Goal: Task Accomplishment & Management: Manage account settings

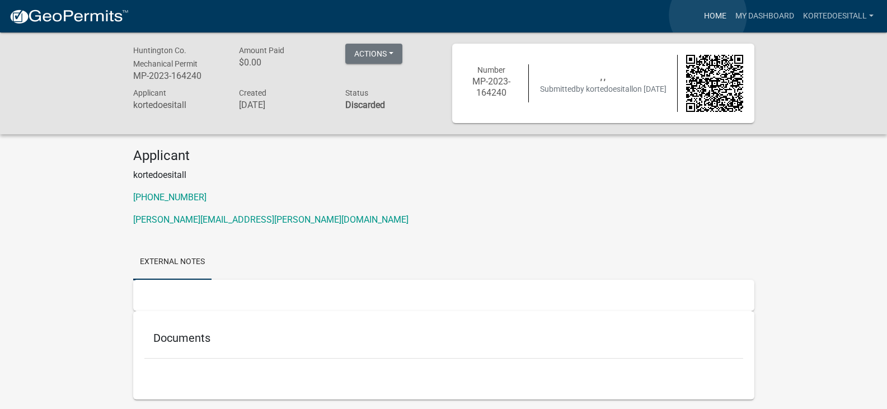
click at [708, 15] on link "Home" at bounding box center [715, 16] width 31 height 21
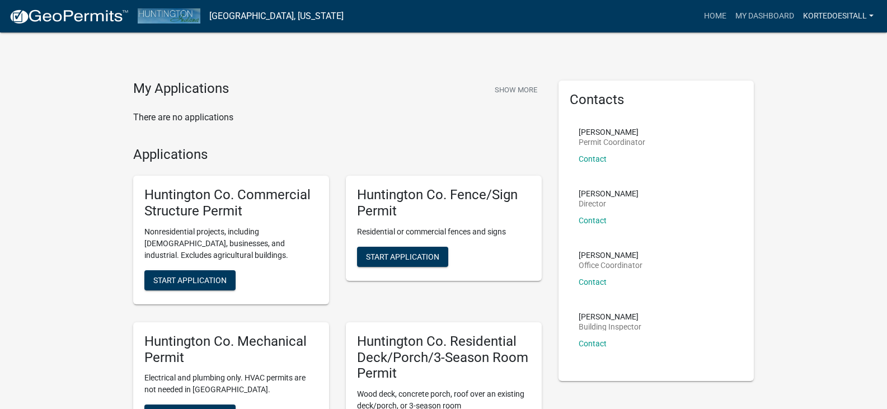
click at [818, 24] on link "kortedoesitall" at bounding box center [838, 16] width 79 height 21
click at [818, 40] on link "Account" at bounding box center [834, 45] width 90 height 27
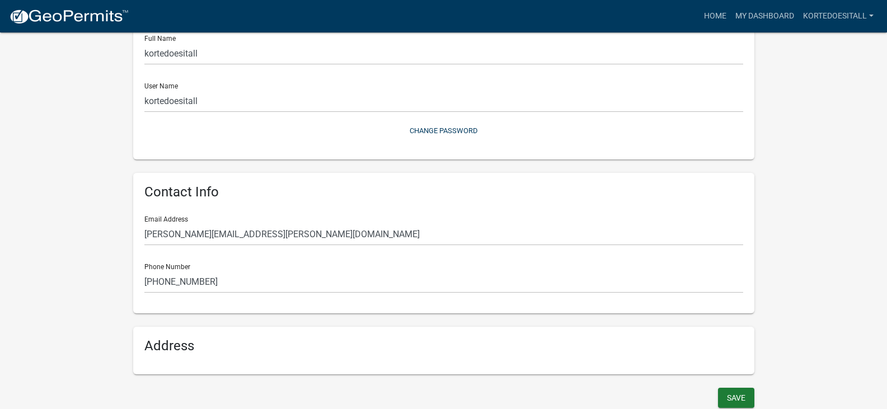
scroll to position [92, 0]
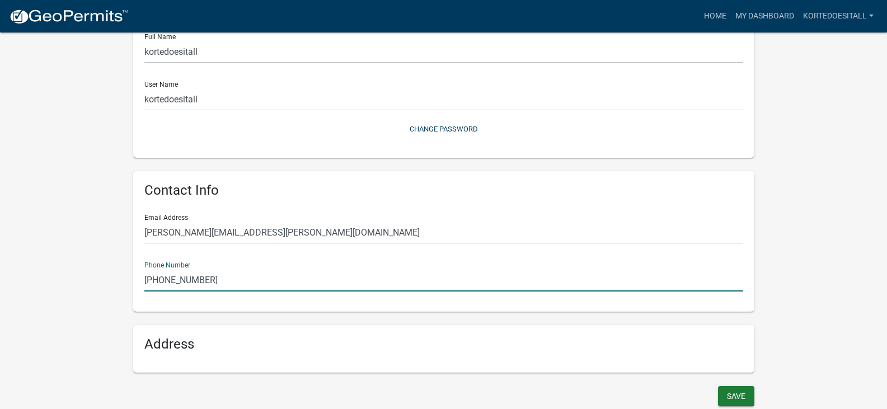
drag, startPoint x: 213, startPoint y: 282, endPoint x: 107, endPoint y: 283, distance: 105.8
click at [107, 283] on wm-user-profile-view "more_horiz Home My Dashboard kortedoesitall Account Logout My Account Save Prof…" at bounding box center [443, 165] width 887 height 488
type input "[PHONE_NUMBER]"
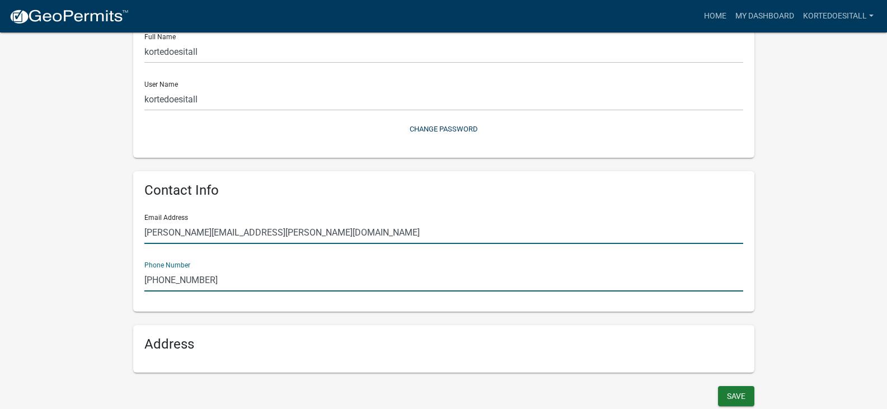
click at [193, 229] on input "[PERSON_NAME][EMAIL_ADDRESS][PERSON_NAME][DOMAIN_NAME]" at bounding box center [443, 232] width 599 height 23
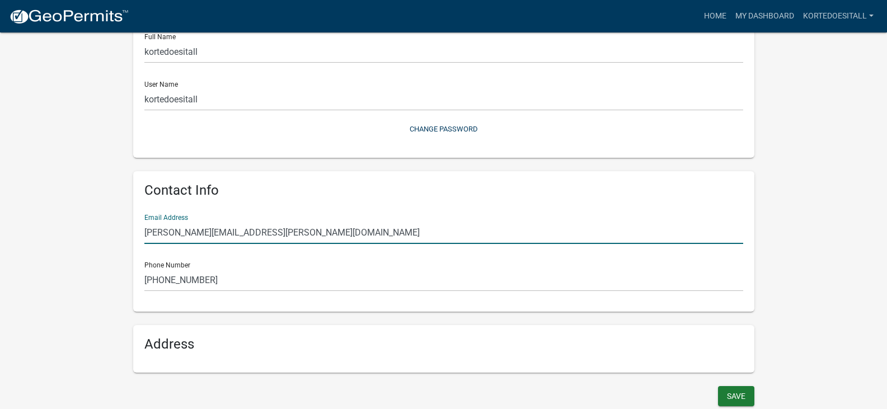
drag, startPoint x: 196, startPoint y: 228, endPoint x: 129, endPoint y: 238, distance: 67.9
click at [129, 237] on div "Profile Full Name kortedoesitall User Name kortedoesitall Change Password Conta…" at bounding box center [444, 181] width 638 height 409
type input "[EMAIL_ADDRESS][DOMAIN_NAME]"
click at [725, 392] on button "Save" at bounding box center [736, 396] width 36 height 20
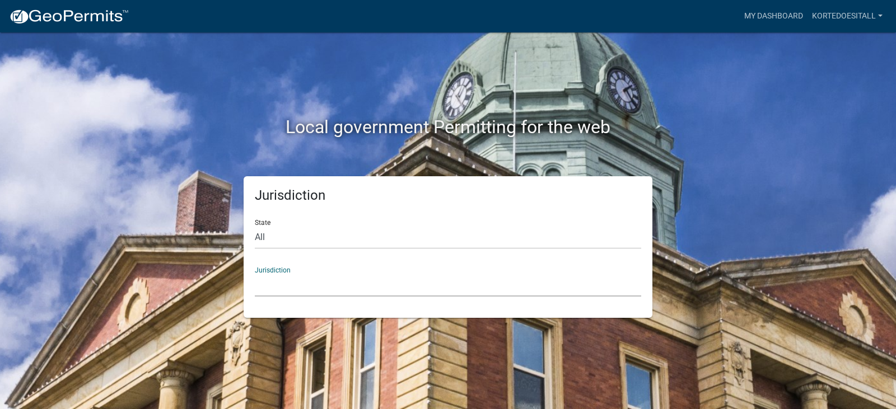
click at [303, 283] on select "[GEOGRAPHIC_DATA], [US_STATE] [GEOGRAPHIC_DATA], [US_STATE][PERSON_NAME][GEOGRA…" at bounding box center [448, 285] width 386 height 23
click at [762, 297] on div "Jurisdiction State All [US_STATE] [US_STATE] [US_STATE] [US_STATE] [US_STATE] […" at bounding box center [448, 247] width 638 height 142
click at [343, 236] on select "All [US_STATE] [US_STATE] [US_STATE] [US_STATE] [US_STATE] [US_STATE] [US_STATE…" at bounding box center [448, 237] width 386 height 23
select select "[US_STATE]"
click at [255, 226] on select "All [US_STATE] [US_STATE] [US_STATE] [US_STATE] [US_STATE] [US_STATE] [US_STATE…" at bounding box center [448, 237] width 386 height 23
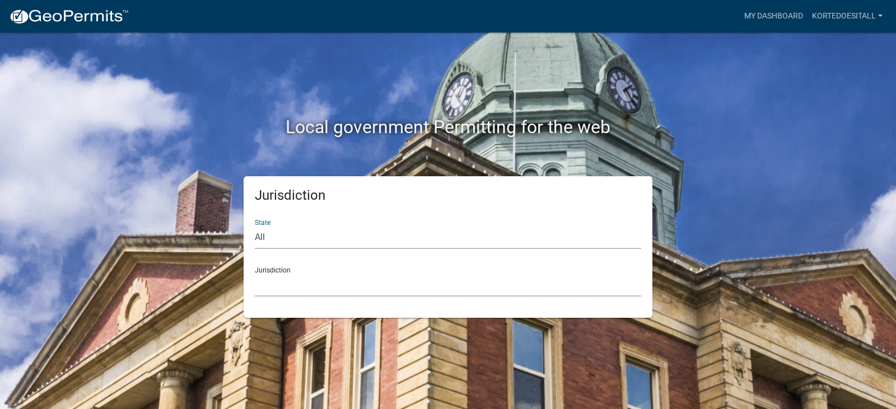
click at [285, 289] on select "City of [GEOGRAPHIC_DATA], [US_STATE] City of [GEOGRAPHIC_DATA], [US_STATE] Cit…" at bounding box center [448, 285] width 386 height 23
click at [760, 221] on div "Jurisdiction State All [US_STATE] [US_STATE] [US_STATE] [US_STATE] [US_STATE] […" at bounding box center [448, 247] width 638 height 142
